Goal: Task Accomplishment & Management: Manage account settings

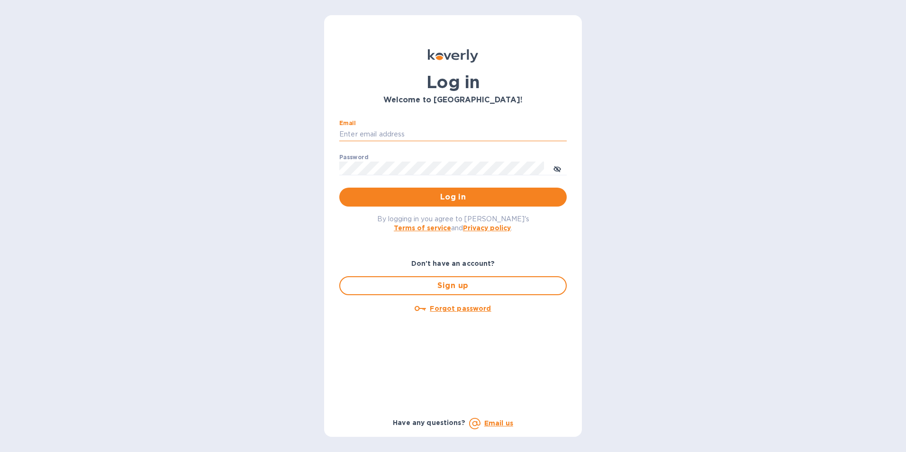
click at [374, 135] on input "Email" at bounding box center [452, 134] width 227 height 14
type input "[PERSON_NAME][EMAIL_ADDRESS][DOMAIN_NAME]"
click at [339, 188] on button "Log in" at bounding box center [452, 197] width 227 height 19
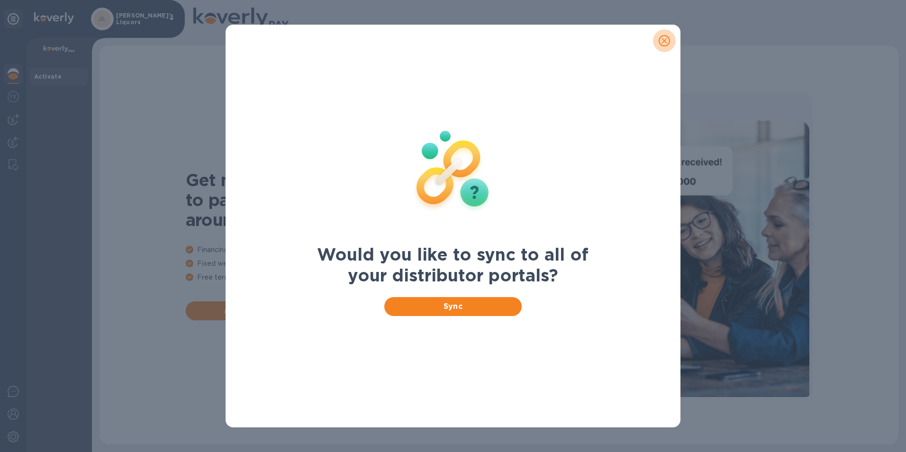
click at [667, 42] on icon "close" at bounding box center [664, 40] width 9 height 9
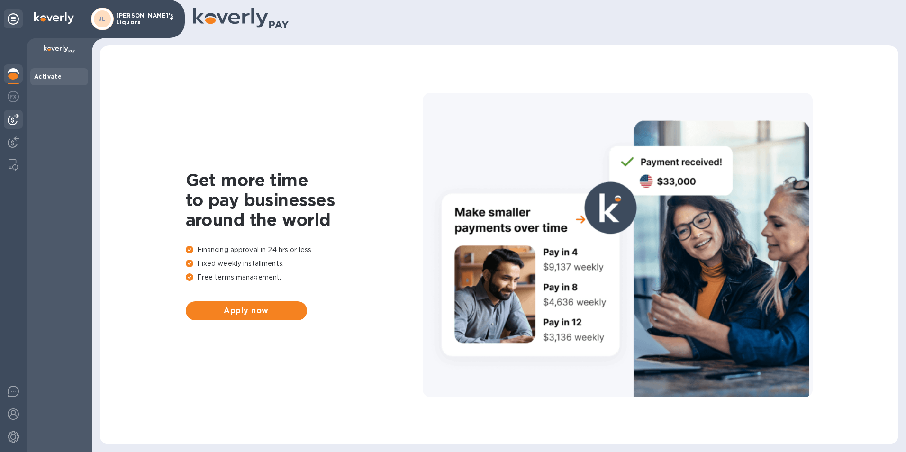
click at [17, 114] on img at bounding box center [13, 119] width 11 height 11
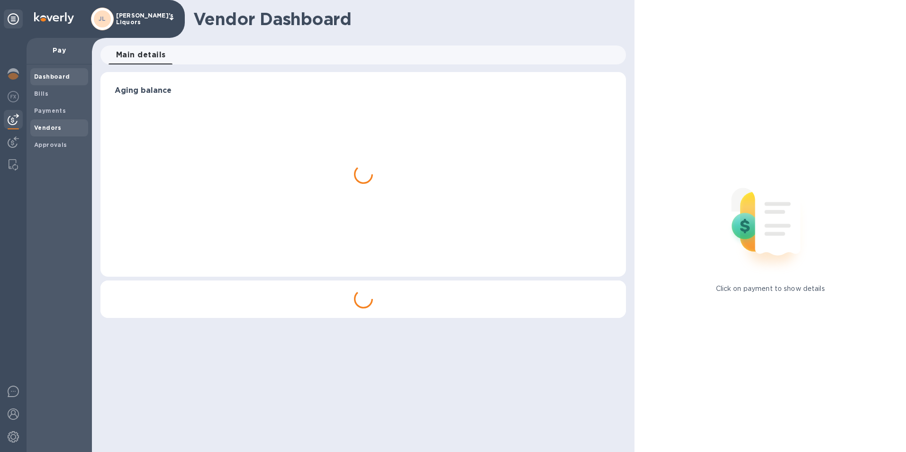
click at [42, 127] on b "Vendors" at bounding box center [47, 127] width 27 height 7
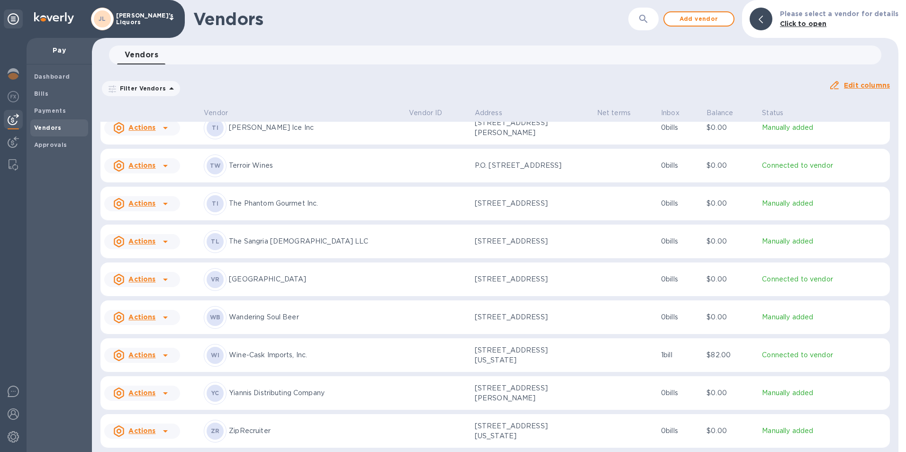
scroll to position [2357, 0]
click at [161, 274] on icon at bounding box center [165, 279] width 11 height 11
click at [158, 312] on b "Add new bill" at bounding box center [153, 312] width 44 height 8
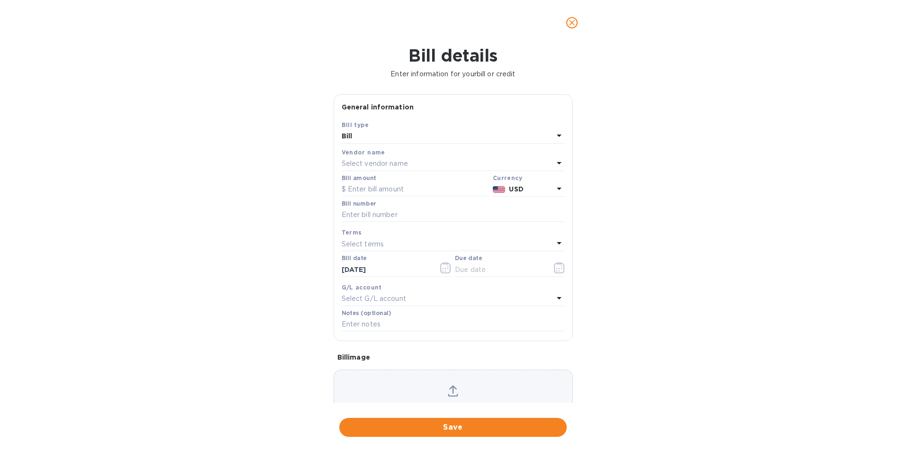
type input "[DATE]"
click at [436, 190] on input "text" at bounding box center [415, 189] width 147 height 14
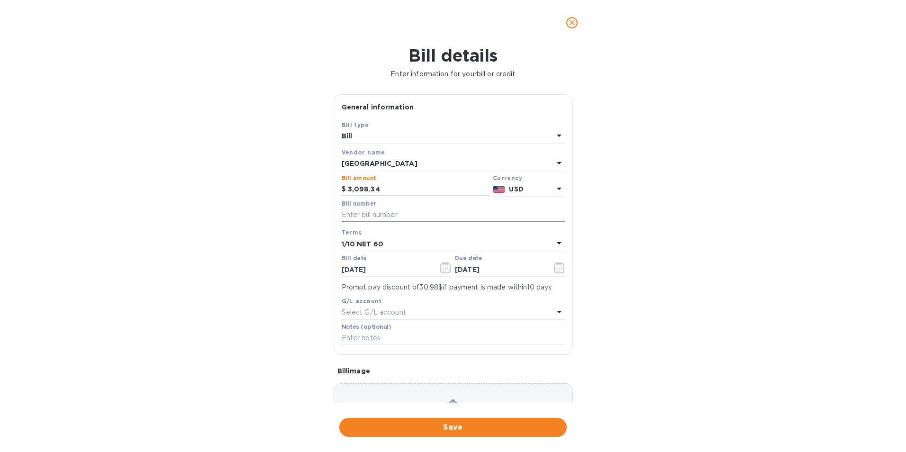
type input "3,098.34"
click at [415, 211] on input "text" at bounding box center [453, 215] width 223 height 14
type input "MA.46025"
click at [445, 264] on icon "button" at bounding box center [445, 267] width 10 height 11
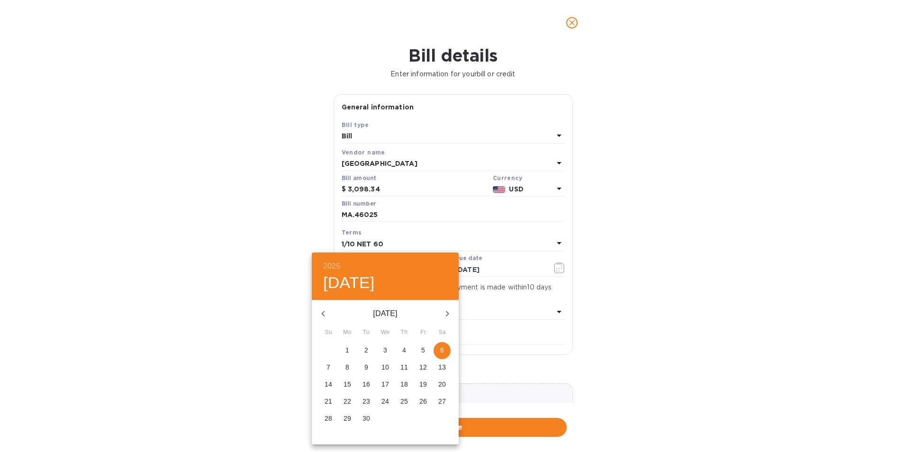
click at [321, 313] on icon "button" at bounding box center [322, 313] width 11 height 11
drag, startPoint x: 406, startPoint y: 382, endPoint x: 402, endPoint y: 376, distance: 7.2
click at [406, 382] on p "14" at bounding box center [404, 384] width 8 height 9
type input "[DATE]"
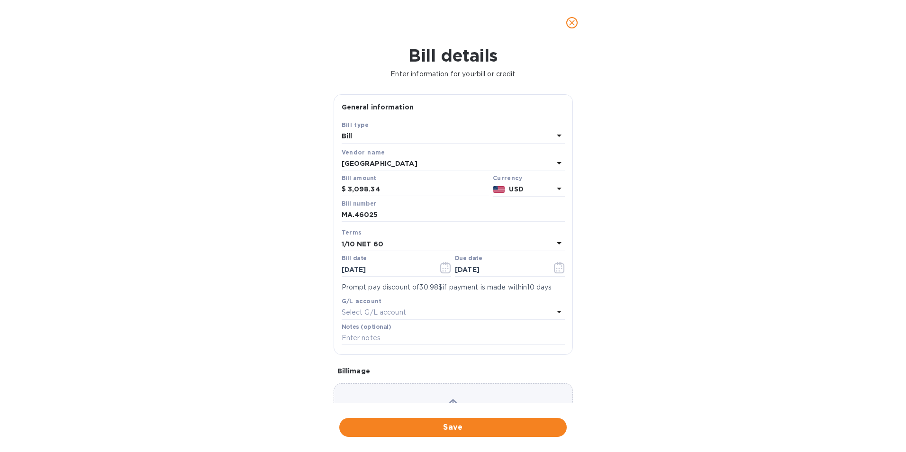
click at [379, 243] on b "1/10 NET 60" at bounding box center [363, 244] width 42 height 8
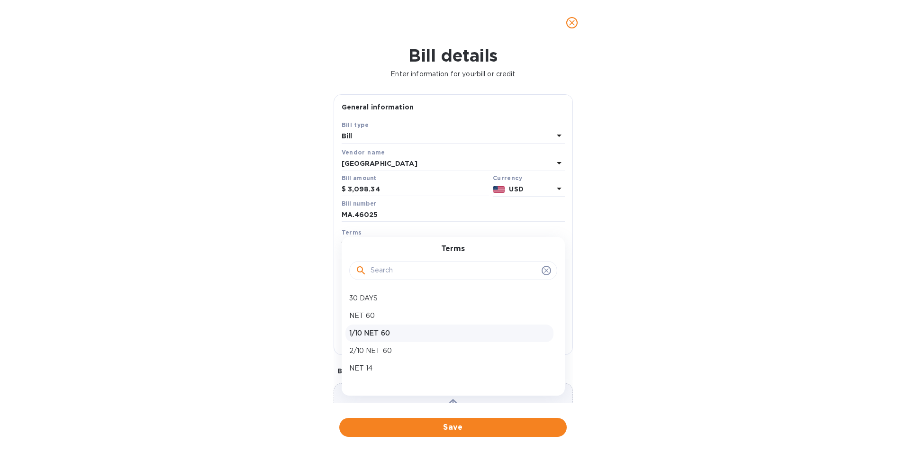
click at [374, 331] on p "1/10 NET 60" at bounding box center [449, 333] width 200 height 10
type input "10/13/2025"
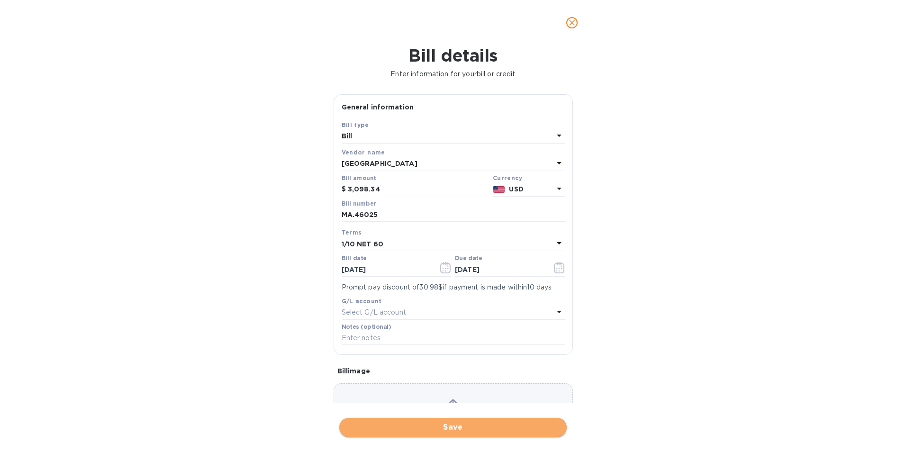
click at [409, 426] on span "Save" at bounding box center [453, 427] width 212 height 11
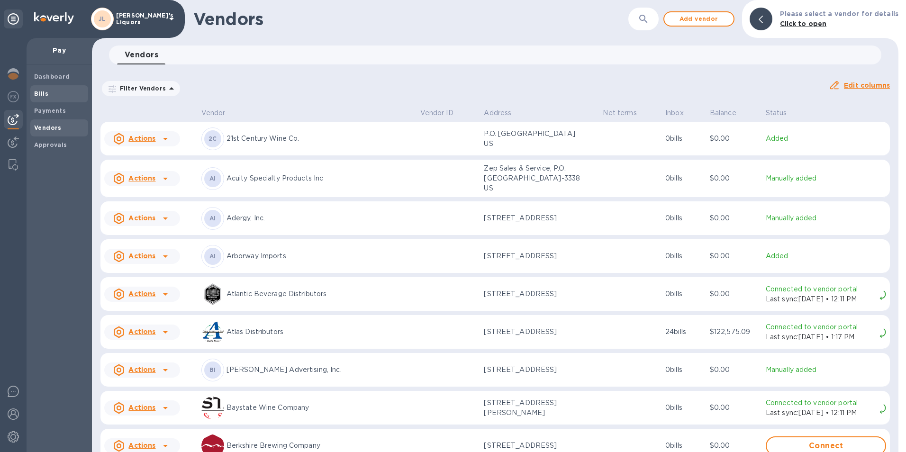
click at [47, 94] on b "Bills" at bounding box center [41, 93] width 14 height 7
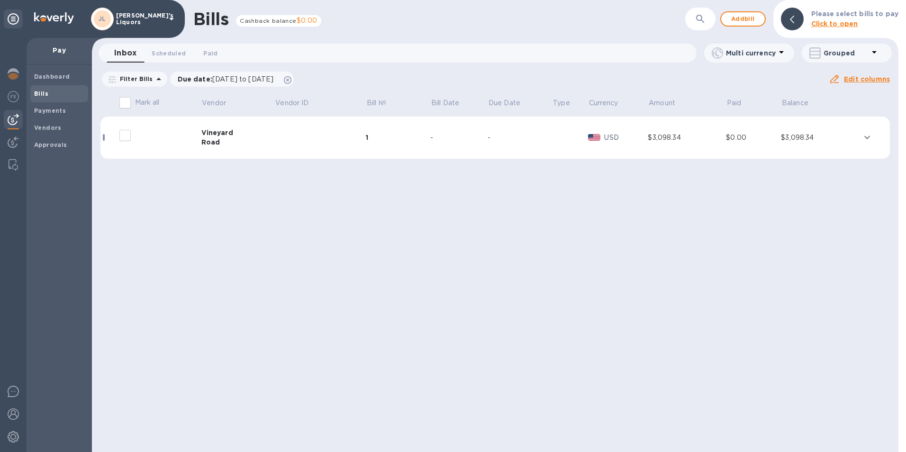
click at [125, 136] on input "decorative checkbox" at bounding box center [125, 136] width 20 height 20
checkbox input "false"
click at [127, 136] on input "decorative checkbox" at bounding box center [125, 136] width 20 height 20
checkbox input "false"
click at [207, 134] on div "Vineyard" at bounding box center [237, 132] width 73 height 9
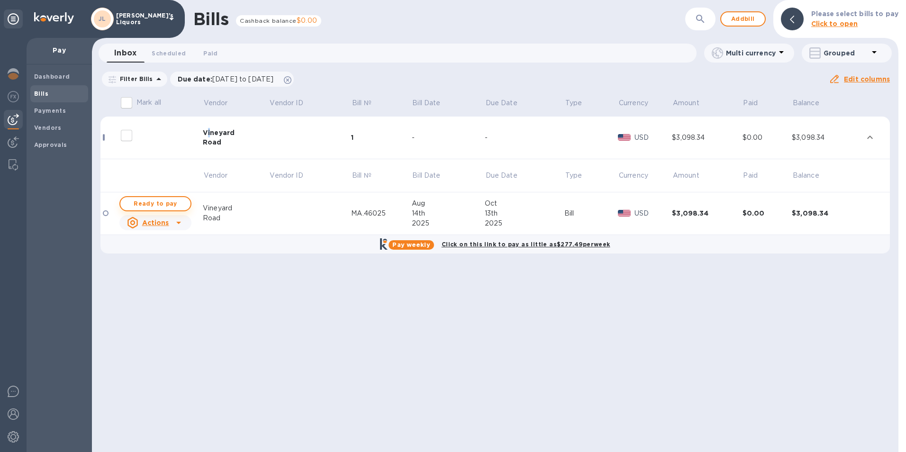
drag, startPoint x: 207, startPoint y: 134, endPoint x: 158, endPoint y: 198, distance: 80.8
click at [158, 198] on button "Ready to pay" at bounding box center [155, 203] width 72 height 15
click at [169, 201] on span "Ready to pay" at bounding box center [155, 203] width 55 height 11
checkbox input "true"
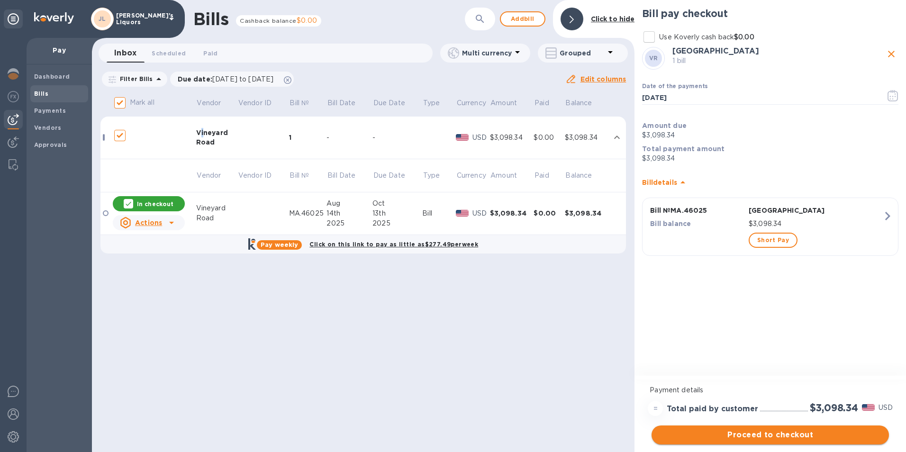
click at [714, 436] on span "Proceed to checkout" at bounding box center [770, 434] width 222 height 11
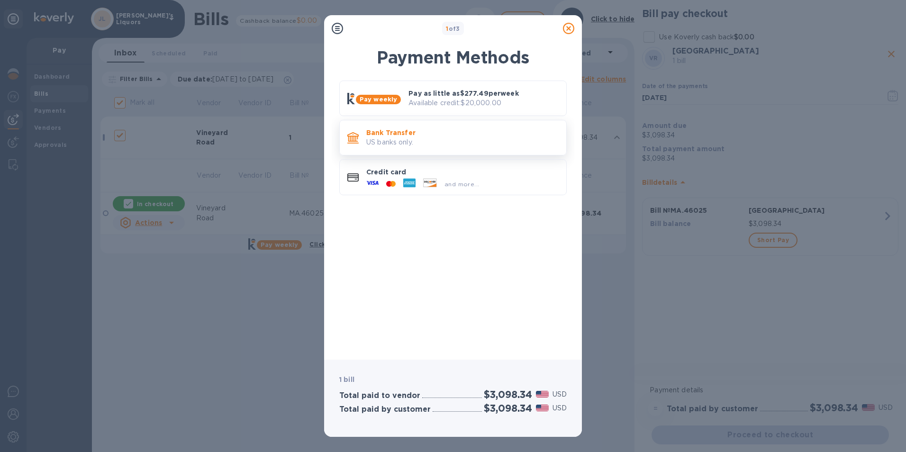
click at [395, 134] on p "Bank Transfer" at bounding box center [462, 132] width 192 height 9
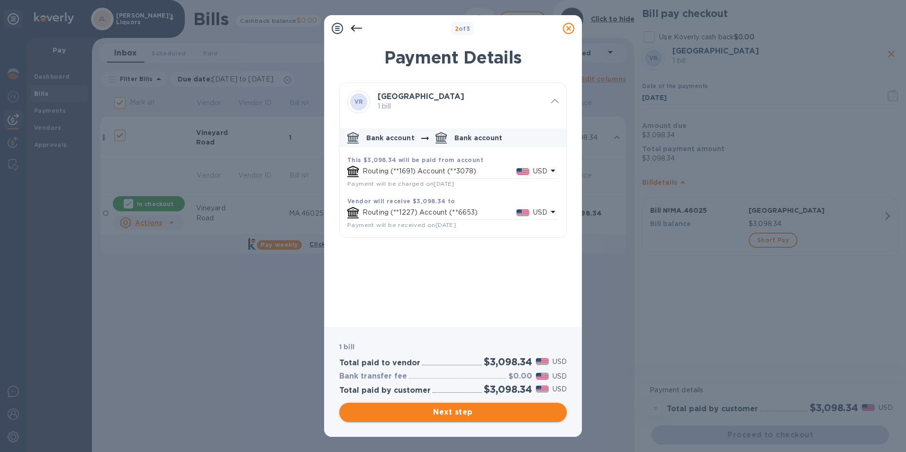
click at [453, 410] on span "Next step" at bounding box center [453, 412] width 212 height 11
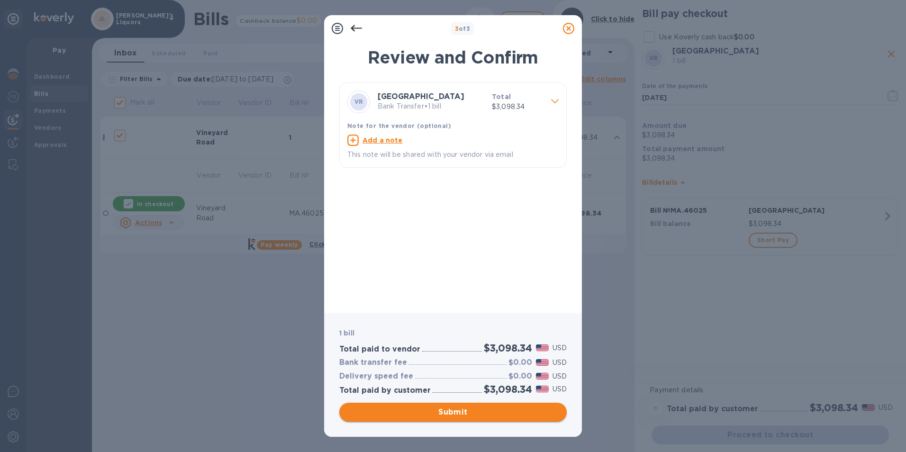
click at [459, 412] on span "Submit" at bounding box center [453, 412] width 212 height 11
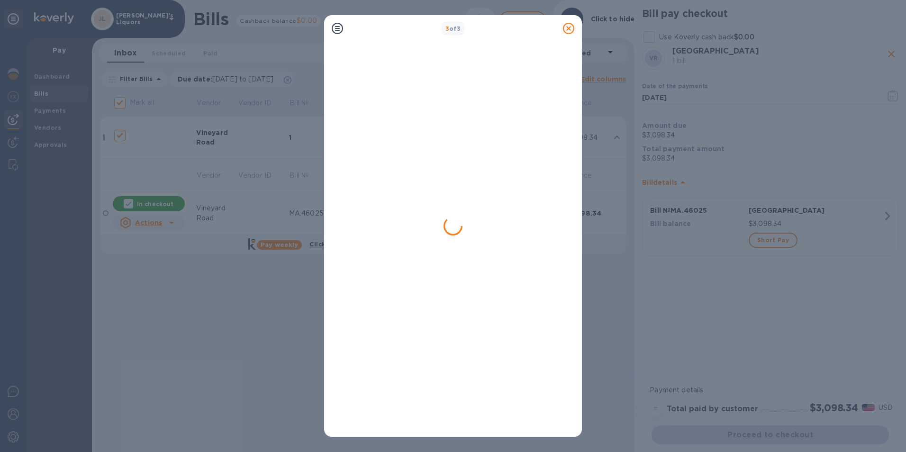
checkbox input "false"
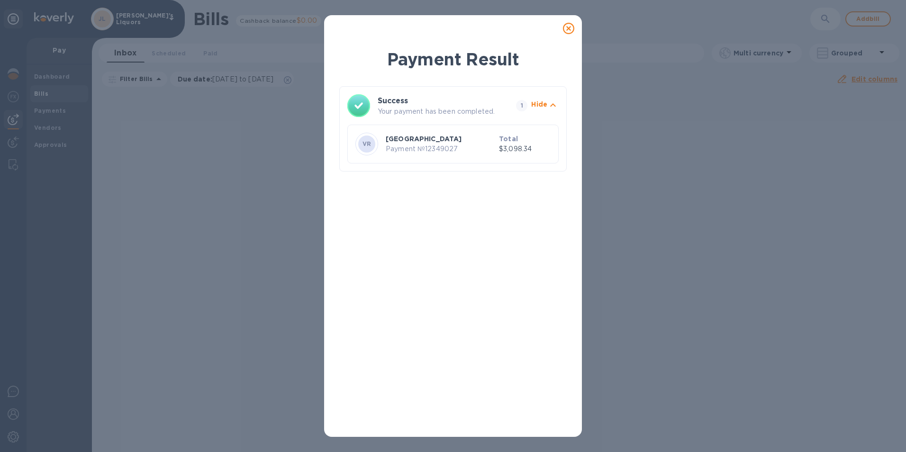
click at [566, 31] on icon at bounding box center [568, 28] width 11 height 11
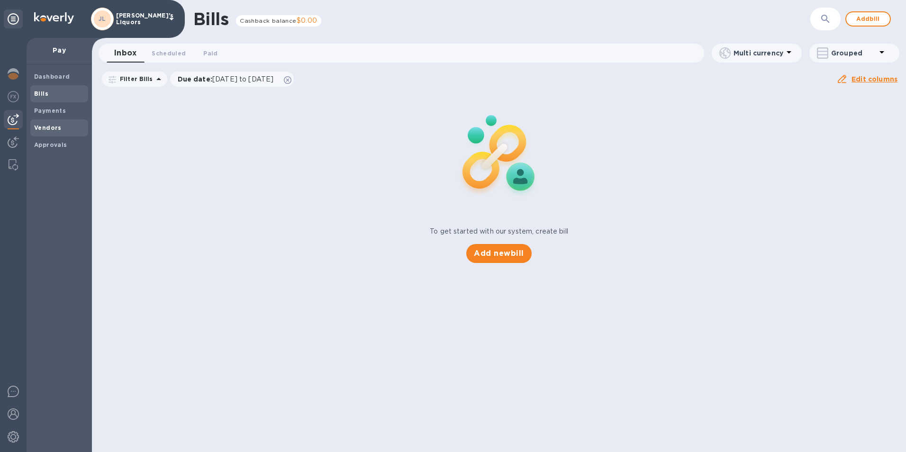
click at [40, 125] on b "Vendors" at bounding box center [47, 127] width 27 height 7
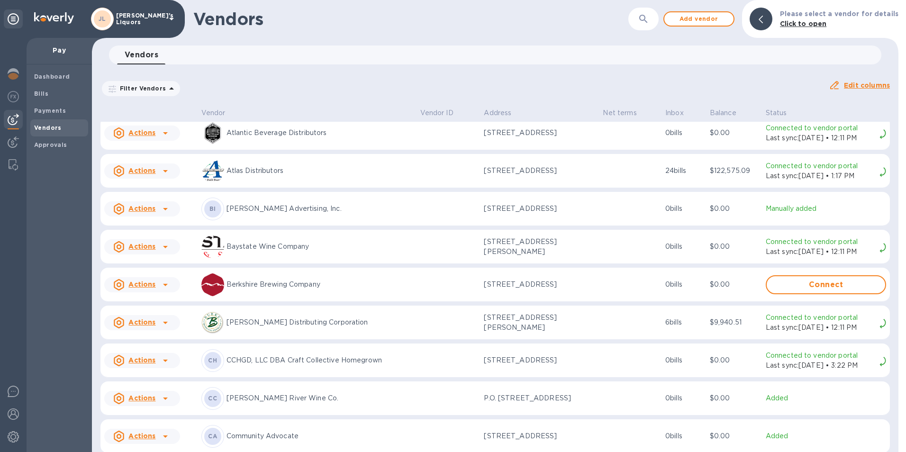
scroll to position [332, 0]
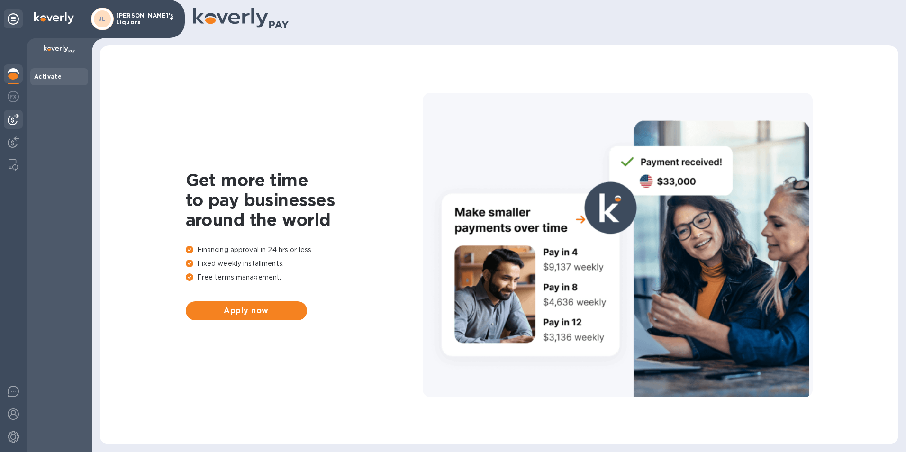
click at [18, 120] on img at bounding box center [13, 119] width 11 height 11
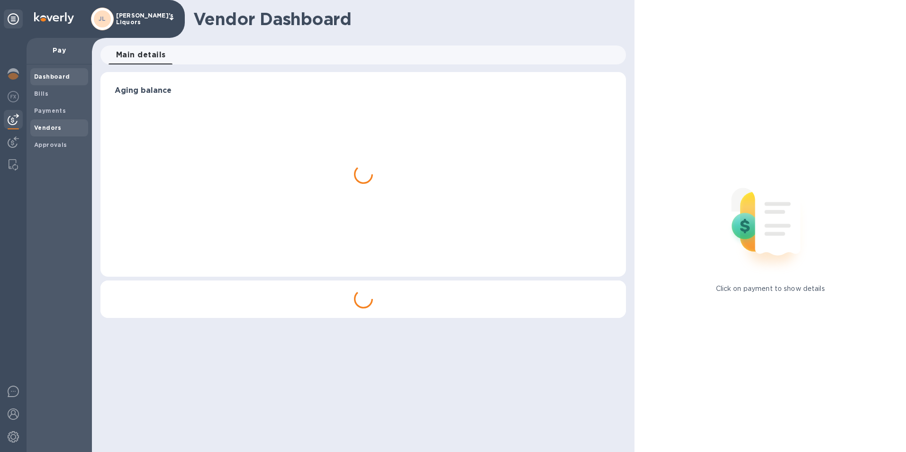
click at [60, 129] on span "Vendors" at bounding box center [59, 127] width 50 height 9
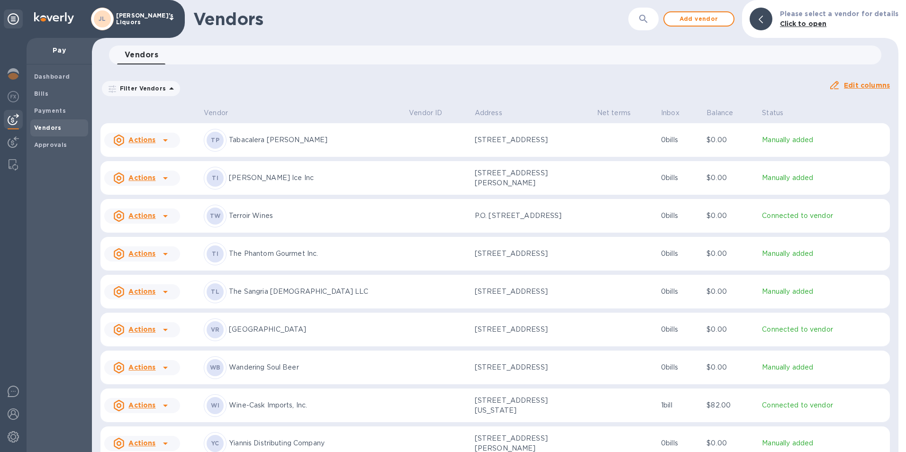
scroll to position [2262, 0]
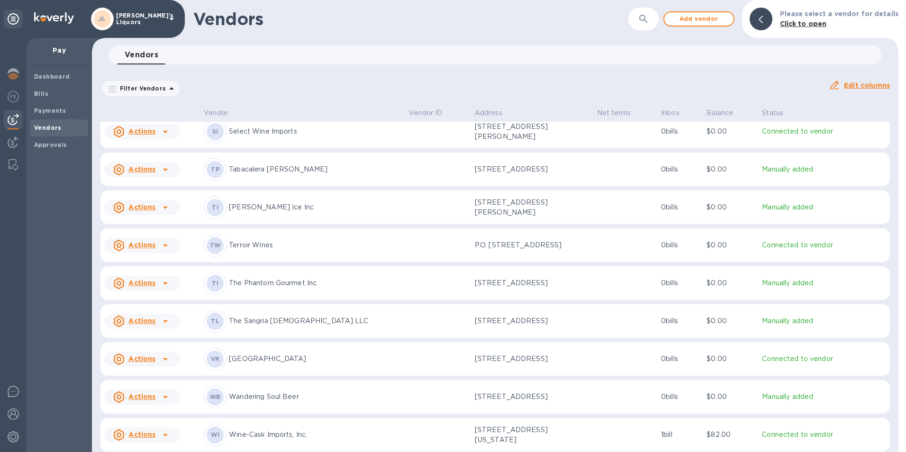
click at [154, 244] on p "Actions" at bounding box center [141, 244] width 27 height 9
click at [162, 286] on b "Add new bill" at bounding box center [153, 288] width 44 height 8
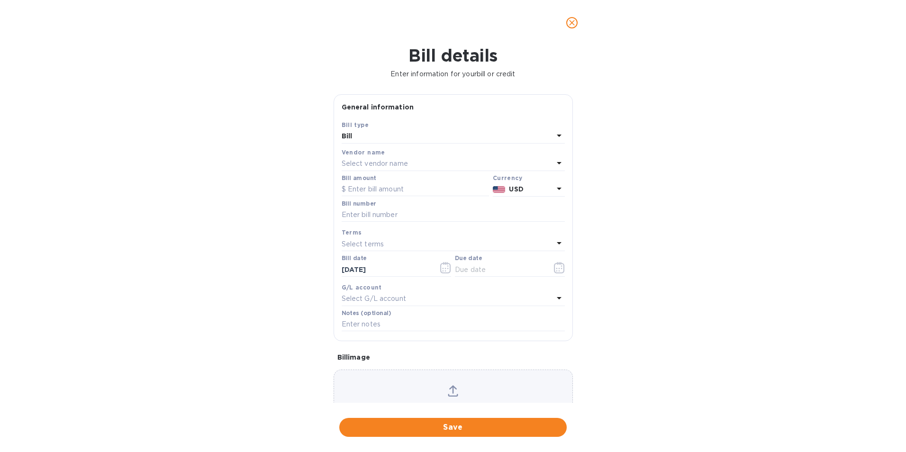
type input "[DATE]"
click at [385, 188] on input "text" at bounding box center [415, 189] width 147 height 14
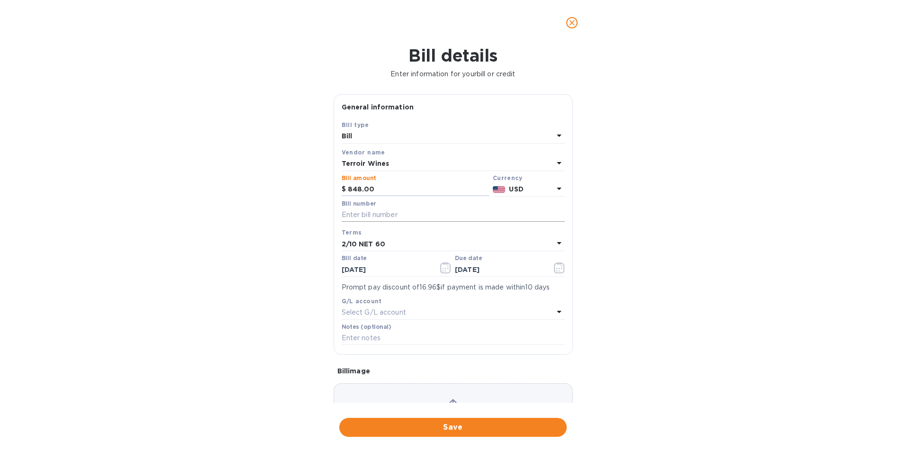
type input "848.00"
click at [383, 217] on input "text" at bounding box center [453, 215] width 223 height 14
type input "SI-00011497"
click at [440, 270] on icon "button" at bounding box center [445, 267] width 11 height 11
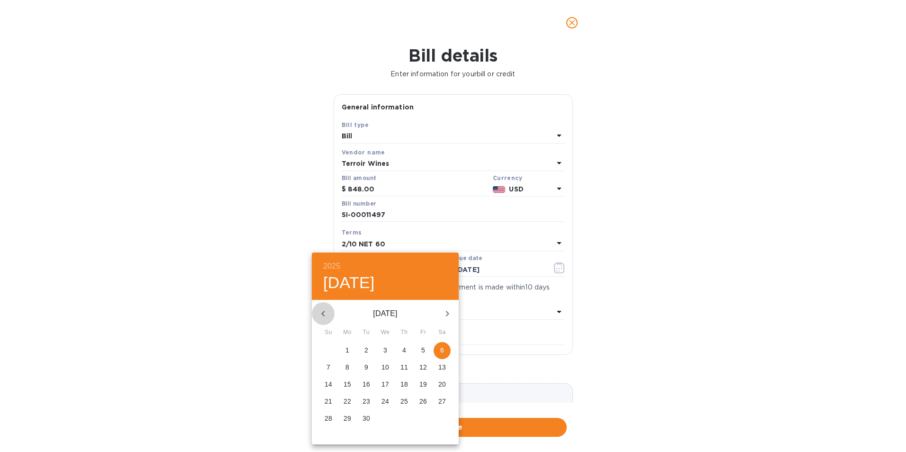
click at [326, 313] on icon "button" at bounding box center [322, 313] width 11 height 11
click at [423, 366] on p "8" at bounding box center [423, 366] width 4 height 9
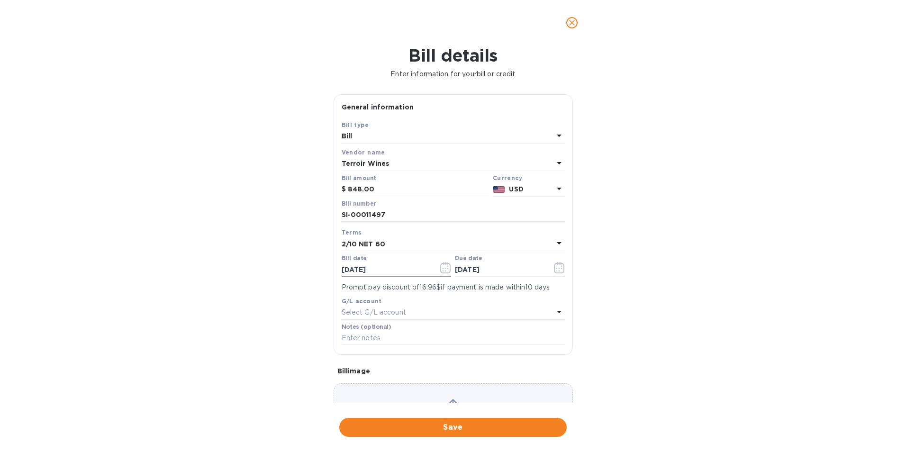
click at [447, 268] on icon "button" at bounding box center [447, 268] width 1 height 1
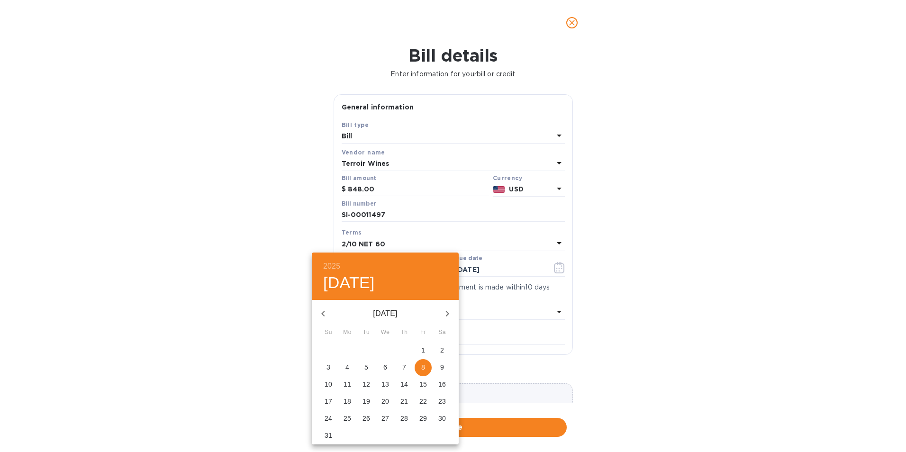
click at [319, 311] on icon "button" at bounding box center [322, 313] width 11 height 11
click at [366, 369] on p "8" at bounding box center [366, 366] width 4 height 9
type input "[DATE]"
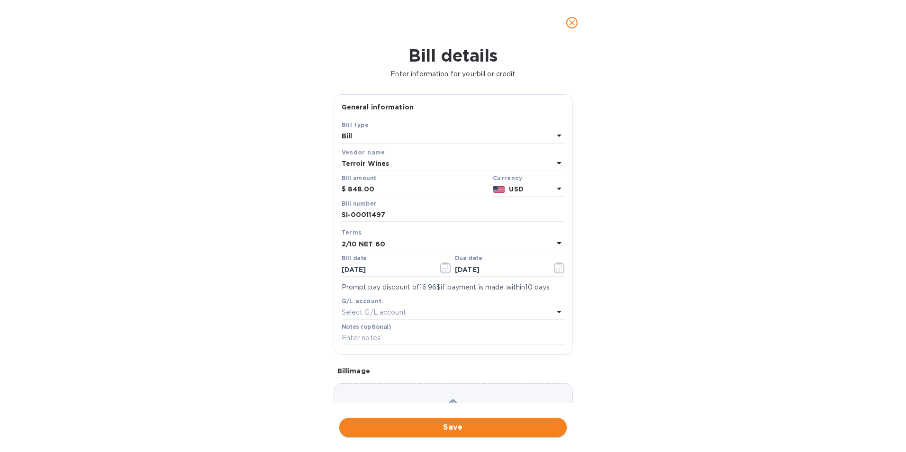
click at [438, 425] on span "Save" at bounding box center [453, 427] width 212 height 11
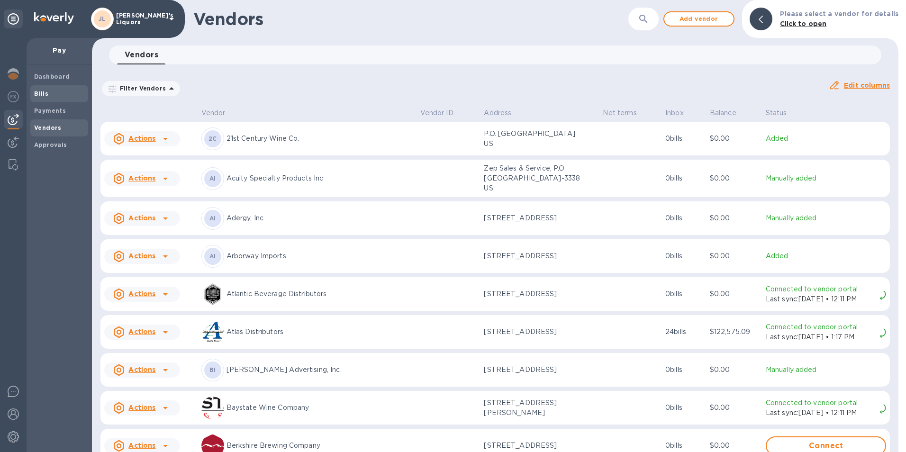
click at [55, 95] on span "Bills" at bounding box center [59, 93] width 50 height 9
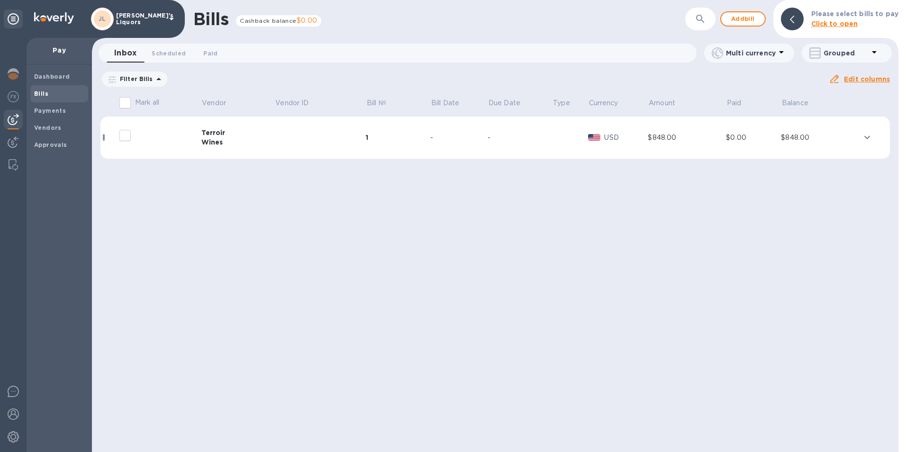
click at [214, 142] on div "Wines" at bounding box center [237, 141] width 73 height 9
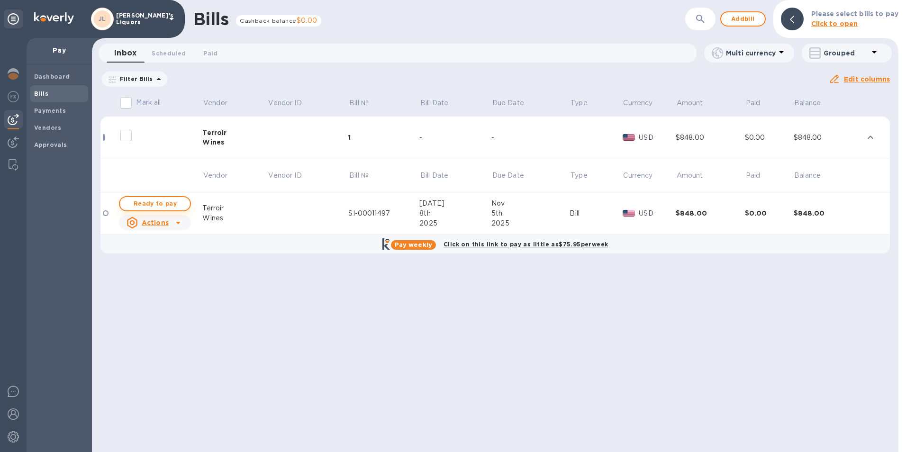
click at [174, 203] on span "Ready to pay" at bounding box center [154, 203] width 55 height 11
checkbox input "true"
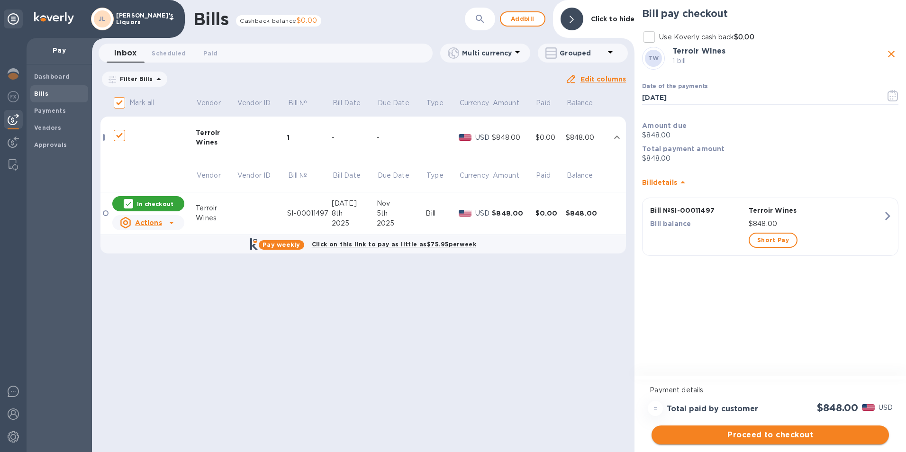
click at [763, 437] on span "Proceed to checkout" at bounding box center [770, 434] width 222 height 11
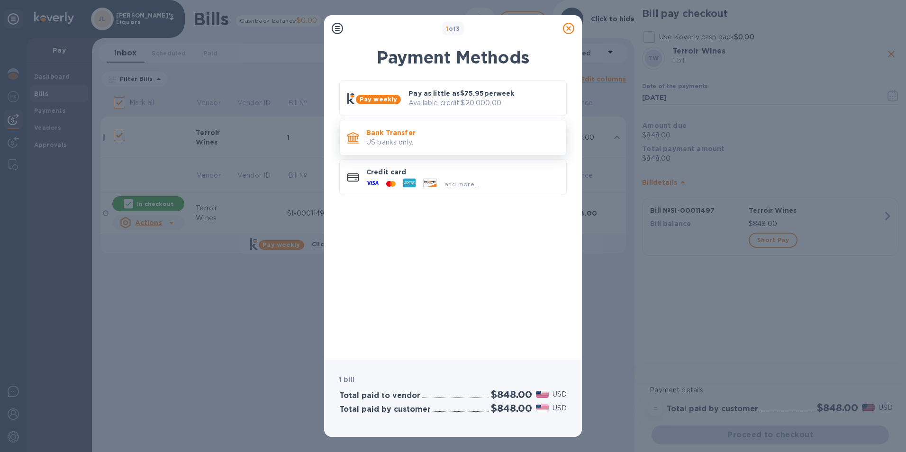
click at [408, 140] on p "US banks only." at bounding box center [462, 142] width 192 height 10
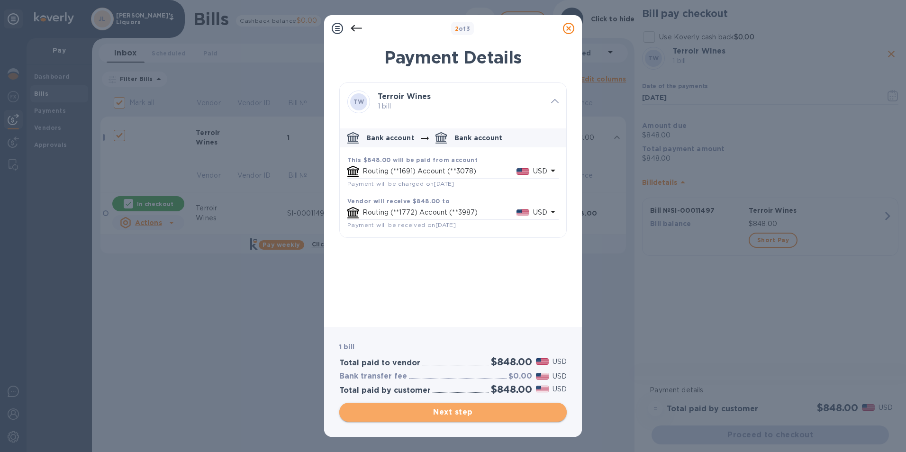
click at [452, 406] on button "Next step" at bounding box center [452, 412] width 227 height 19
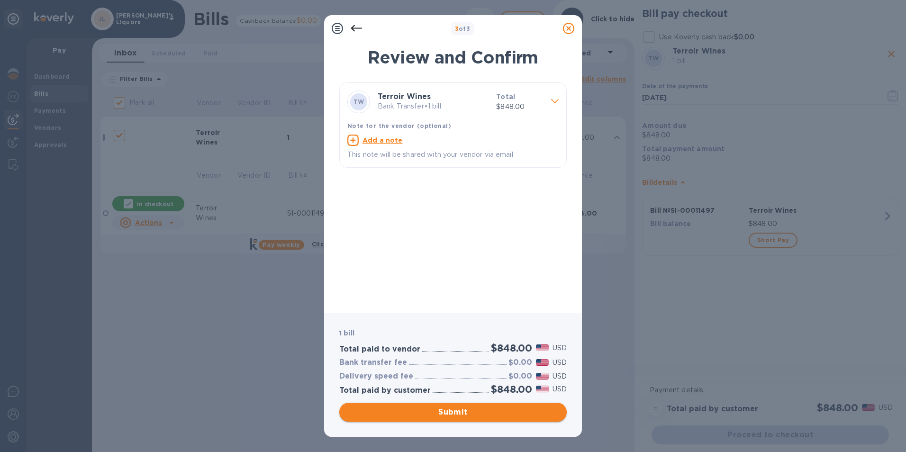
click at [443, 410] on span "Submit" at bounding box center [453, 412] width 212 height 11
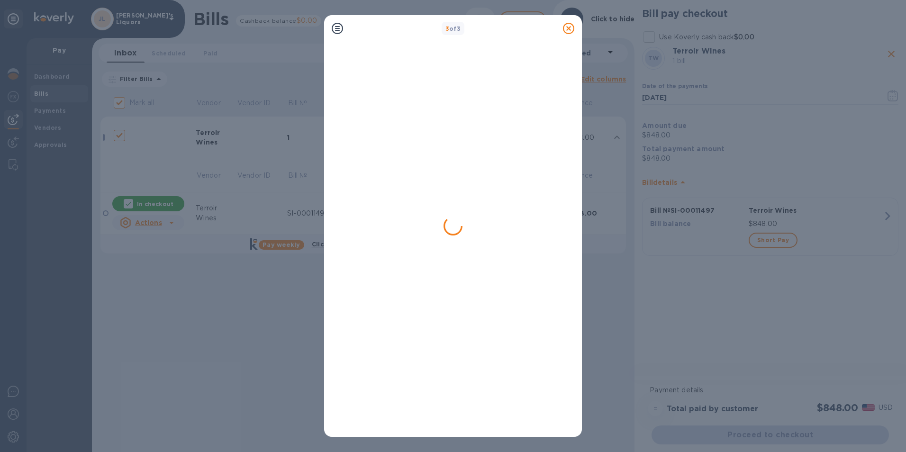
checkbox input "false"
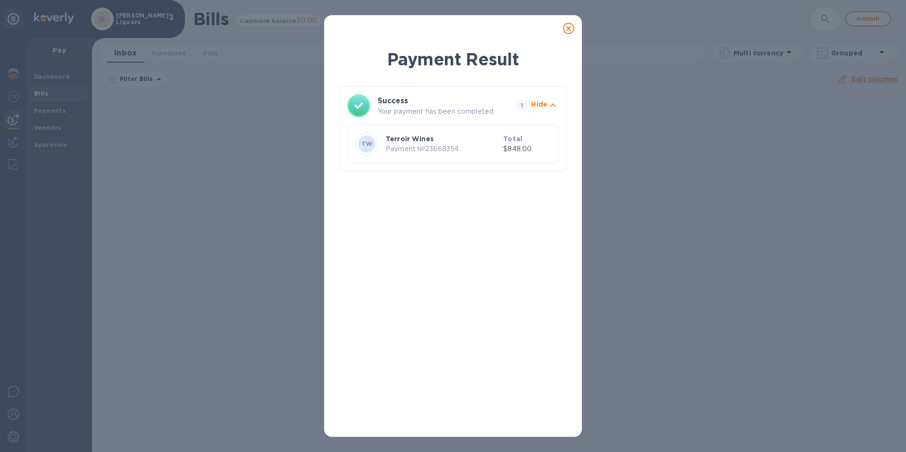
click at [568, 30] on icon at bounding box center [568, 28] width 11 height 11
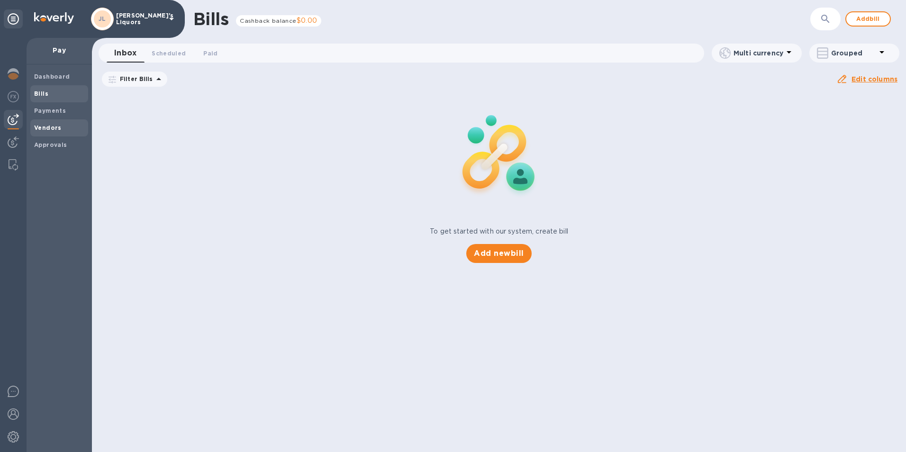
click at [51, 123] on div "Vendors" at bounding box center [59, 127] width 58 height 17
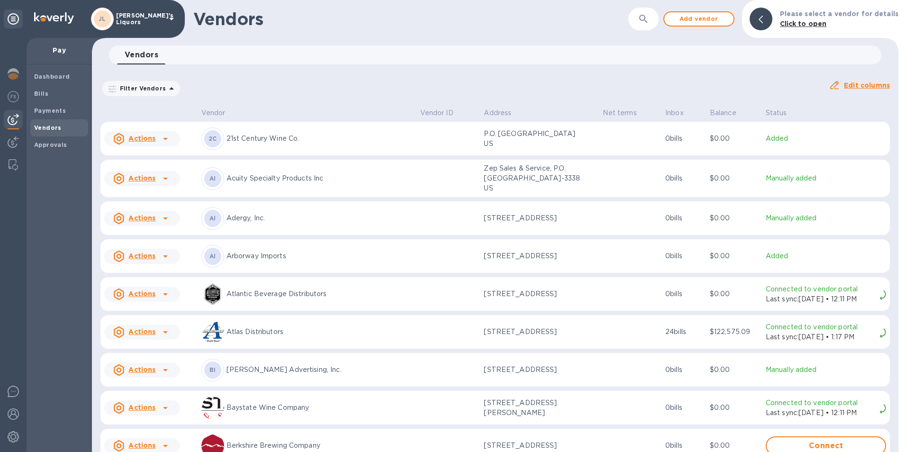
click at [167, 137] on icon at bounding box center [165, 138] width 11 height 11
click at [172, 175] on b "Add new bill" at bounding box center [153, 177] width 44 height 8
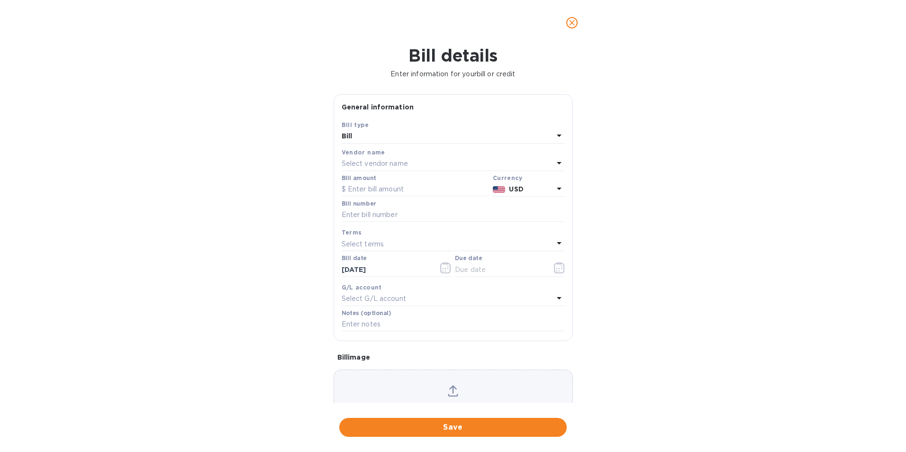
type input "[DATE]"
click at [393, 187] on input "text" at bounding box center [415, 189] width 147 height 14
type input "259.44"
click at [405, 212] on input "text" at bounding box center [453, 215] width 223 height 14
type input "31925"
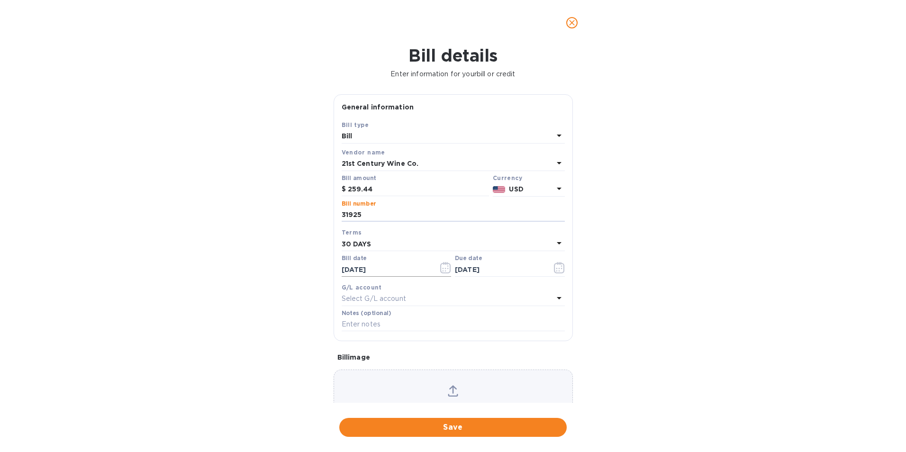
click at [443, 267] on icon "button" at bounding box center [445, 267] width 11 height 11
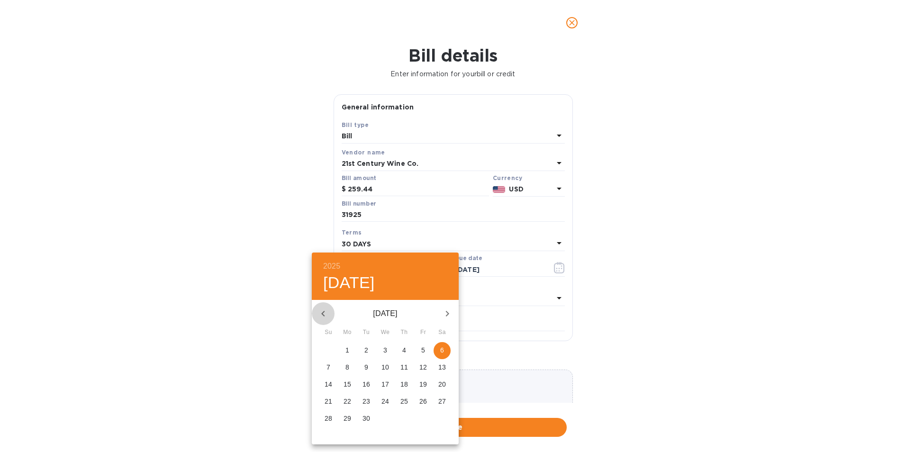
click at [325, 310] on icon "button" at bounding box center [322, 313] width 11 height 11
click at [407, 384] on p "14" at bounding box center [404, 384] width 8 height 9
type input "[DATE]"
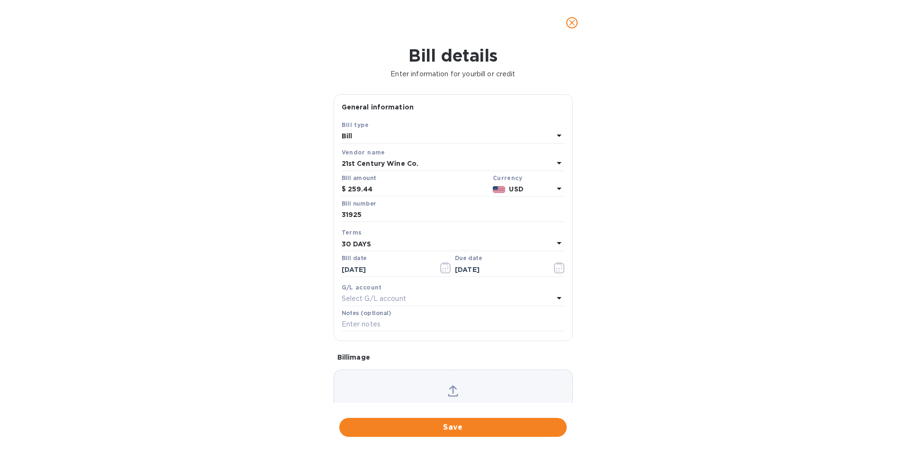
click at [361, 238] on div "30 DAYS" at bounding box center [448, 243] width 212 height 13
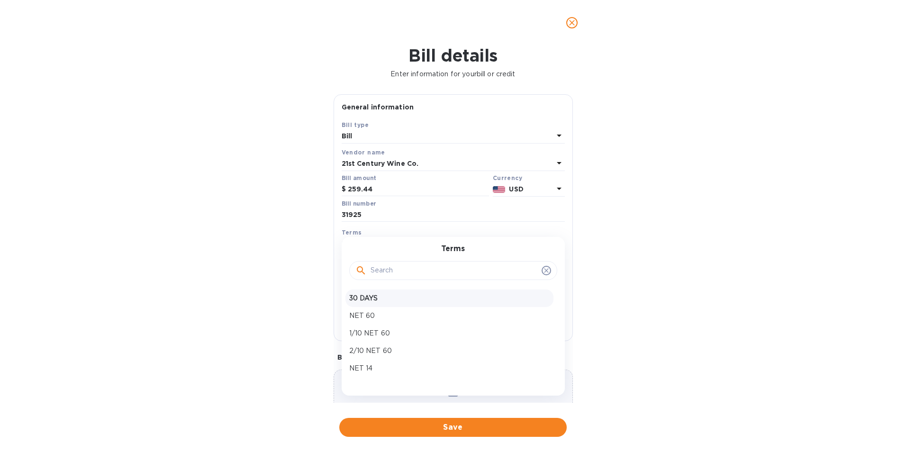
click at [386, 296] on p "30 DAYS" at bounding box center [449, 298] width 200 height 10
type input "[DATE]"
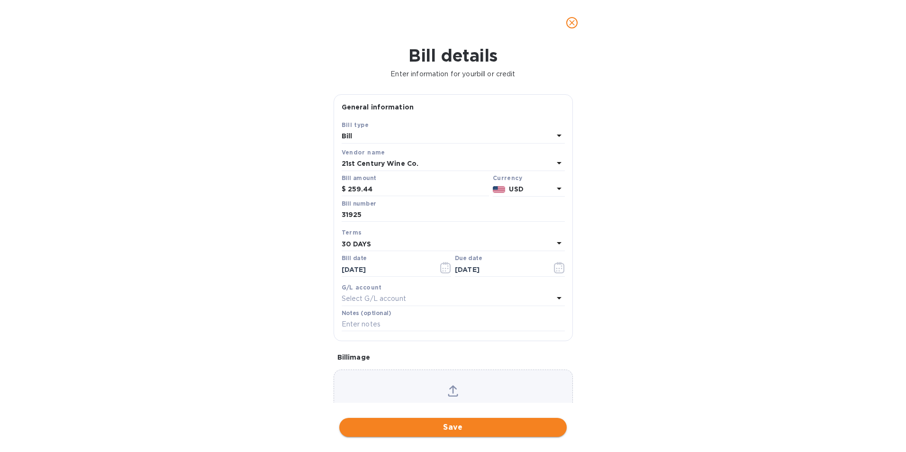
click at [450, 425] on span "Save" at bounding box center [453, 427] width 212 height 11
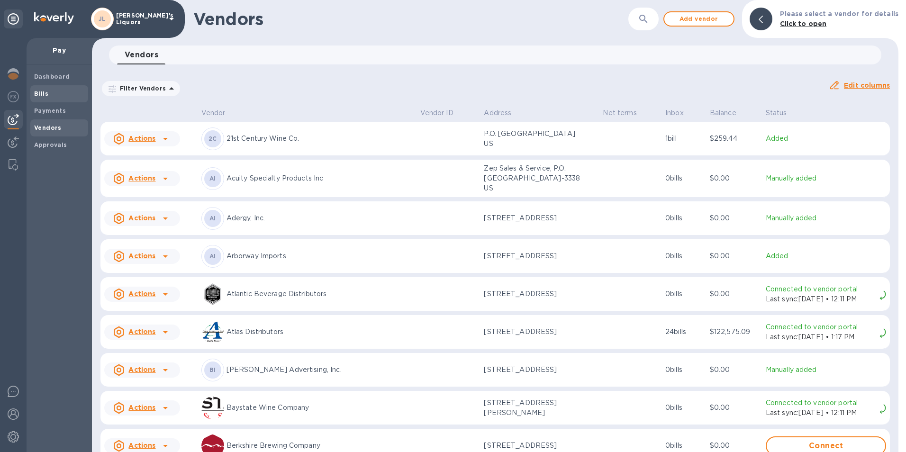
click at [56, 97] on span "Bills" at bounding box center [59, 93] width 50 height 9
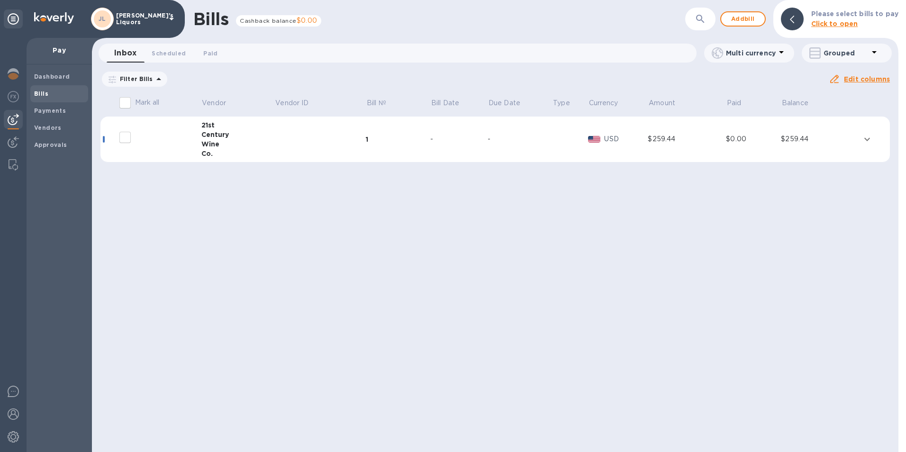
click at [217, 142] on div "Wine" at bounding box center [237, 143] width 73 height 9
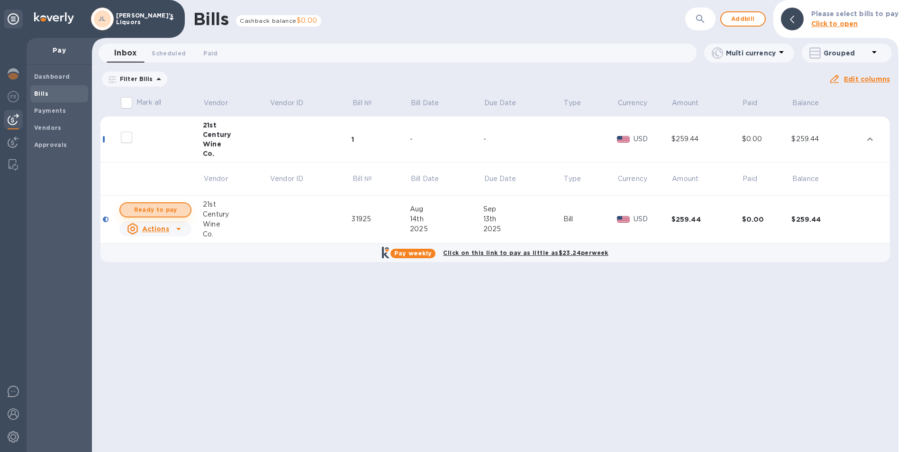
click at [165, 210] on span "Ready to pay" at bounding box center [155, 209] width 55 height 11
checkbox input "true"
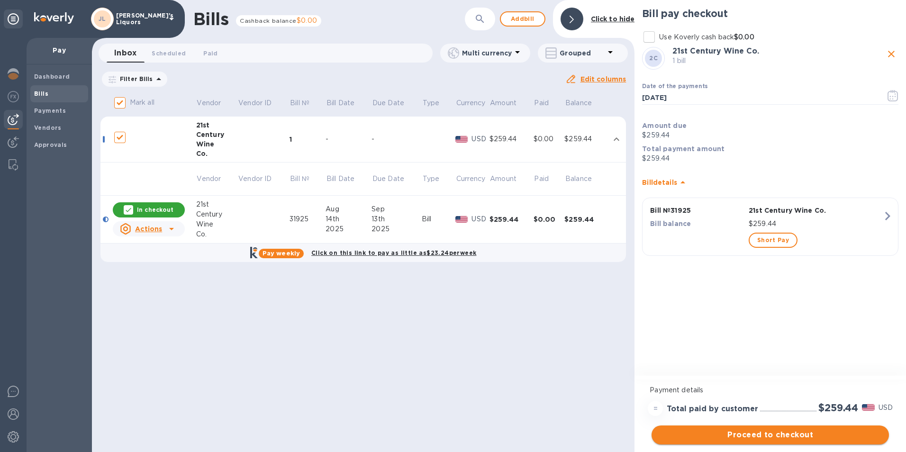
click at [734, 436] on span "Proceed to checkout" at bounding box center [770, 434] width 222 height 11
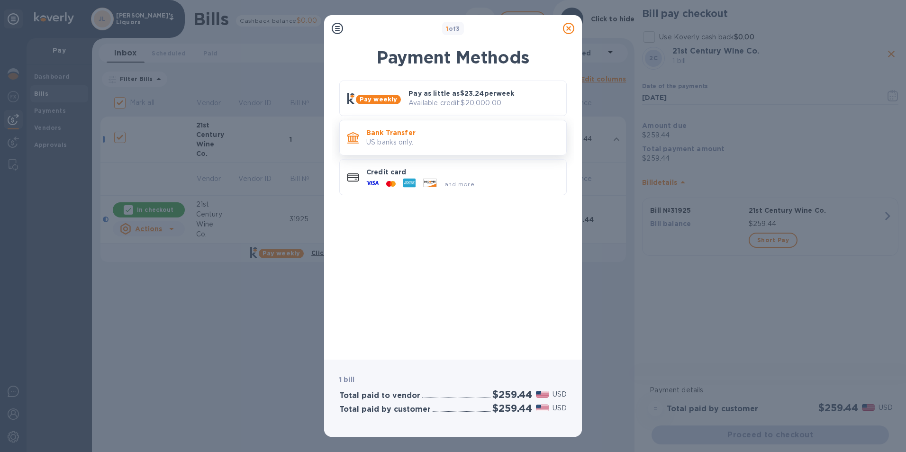
click at [381, 135] on p "Bank Transfer" at bounding box center [462, 132] width 192 height 9
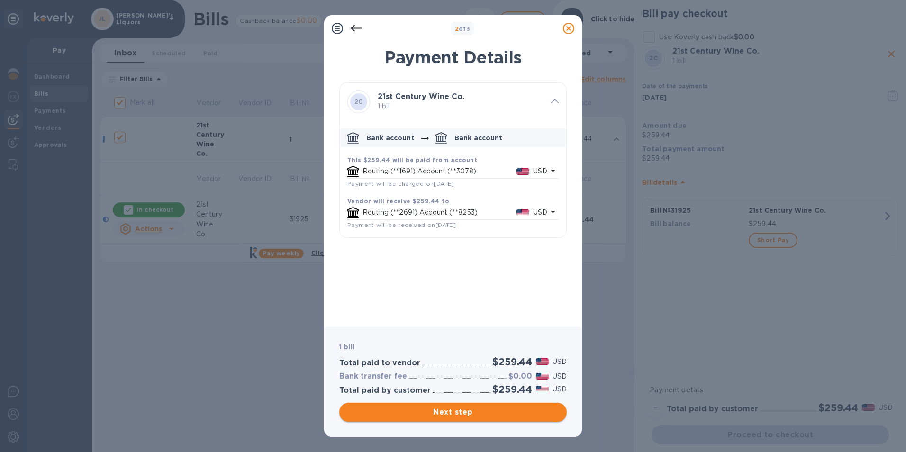
click at [458, 410] on span "Next step" at bounding box center [453, 412] width 212 height 11
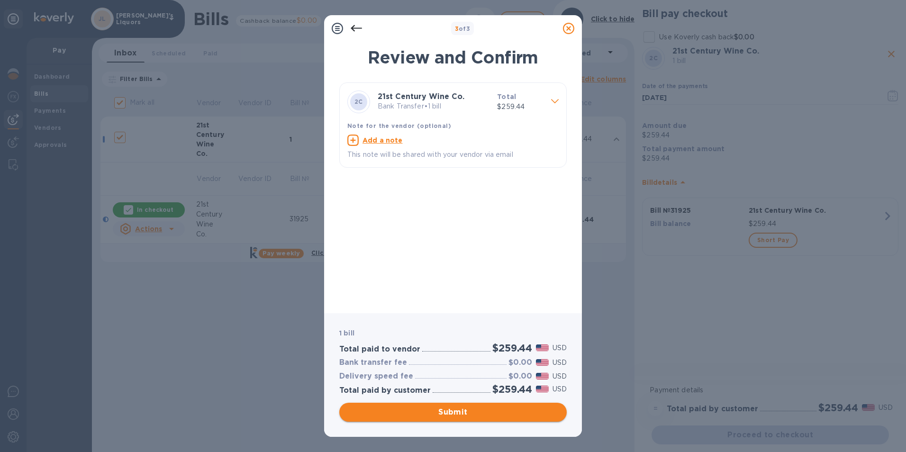
click at [427, 409] on span "Submit" at bounding box center [453, 412] width 212 height 11
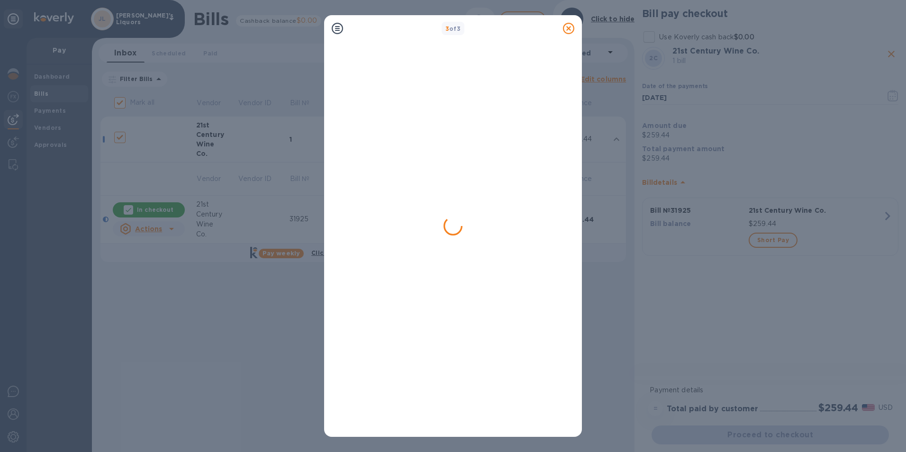
checkbox input "false"
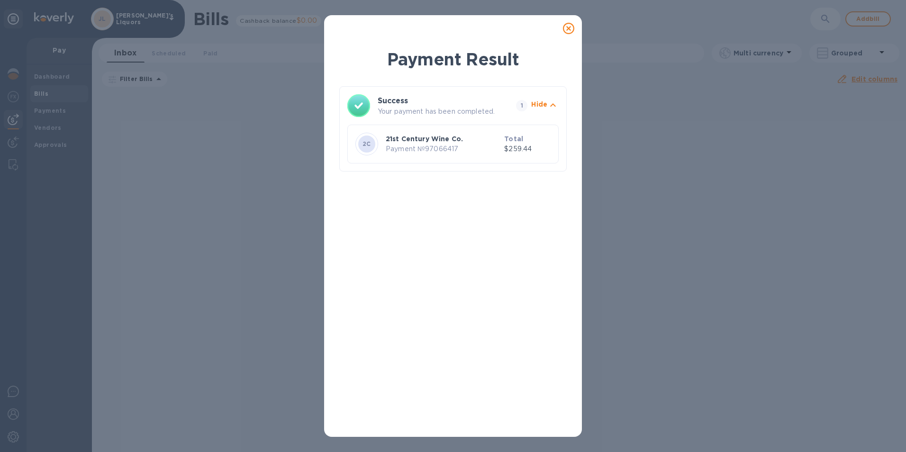
click at [564, 28] on icon at bounding box center [568, 28] width 11 height 11
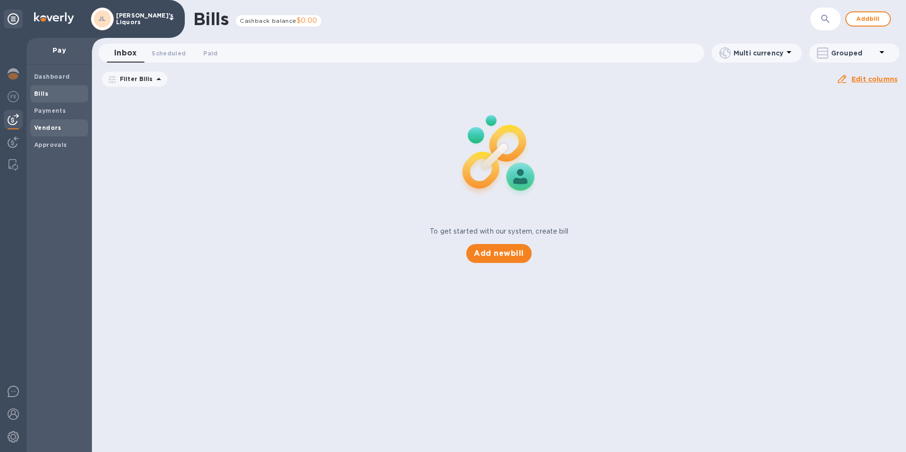
click at [48, 123] on span "Vendors" at bounding box center [47, 127] width 27 height 9
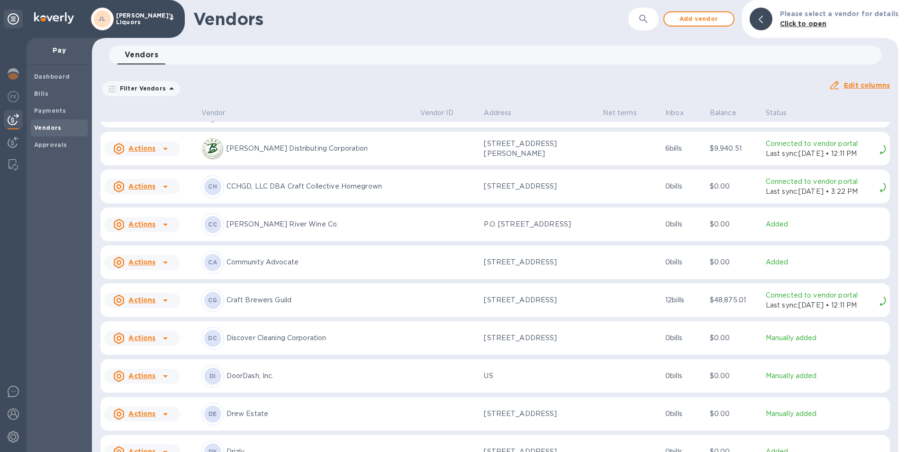
scroll to position [351, 0]
